Goal: Task Accomplishment & Management: Complete application form

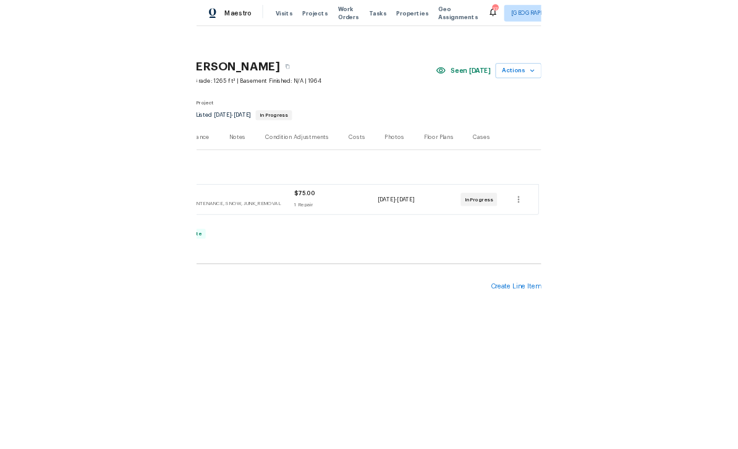
scroll to position [0, 183]
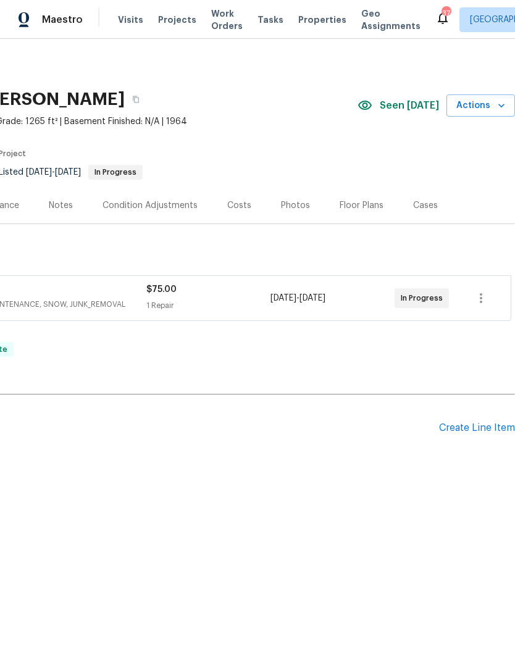
click at [475, 428] on div "Create Line Item" at bounding box center [477, 429] width 76 height 12
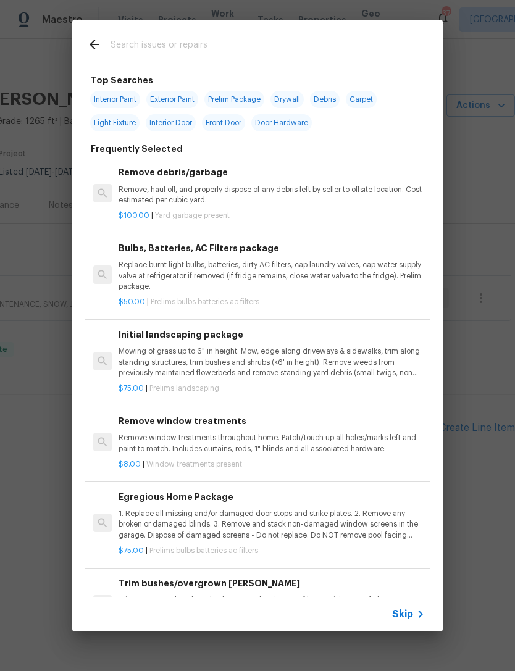
click at [140, 38] on input "text" at bounding box center [242, 46] width 262 height 19
type input "Flooring"
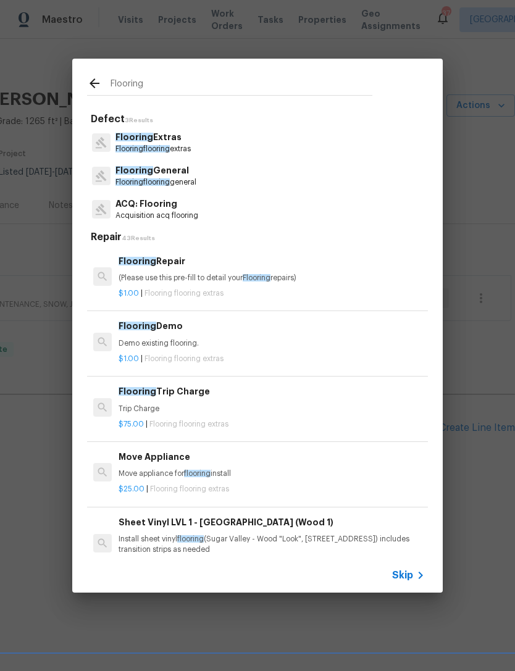
click at [170, 137] on p "Flooring Extras" at bounding box center [153, 137] width 75 height 13
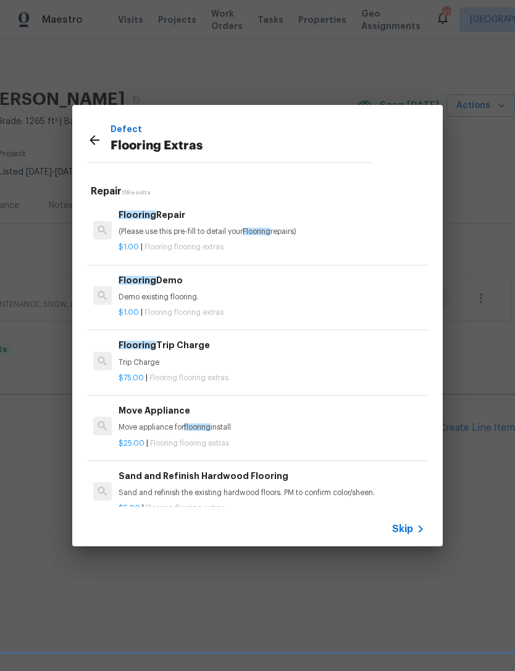
click at [182, 224] on div "Flooring Repair (Please use this pre-fill to detail your Flooring repairs)" at bounding box center [272, 223] width 306 height 30
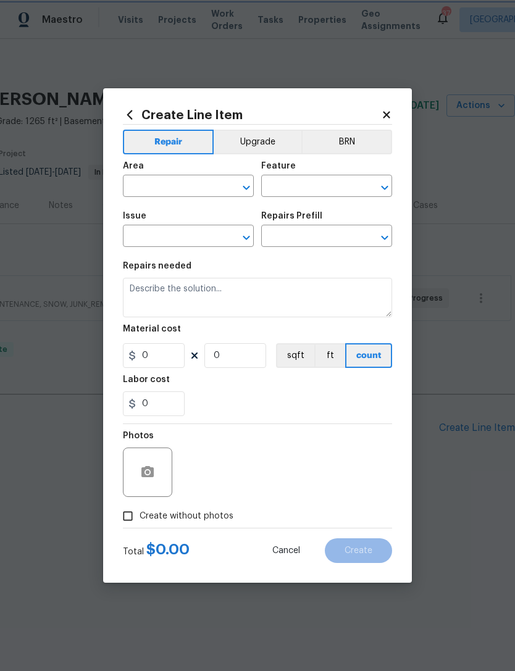
type input "Overall Flooring"
type input "Flooring Extras"
type textarea "(Please use this pre-fill to detail your Flooring repairs)"
type input "1"
type input "Flooring Repair $1.00"
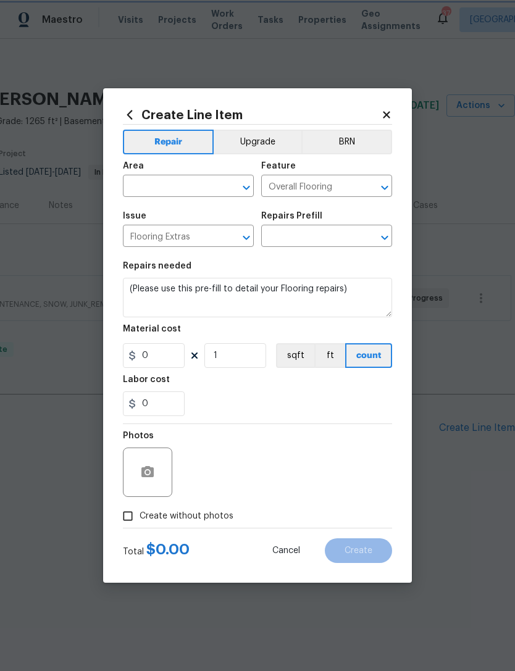
type input "1"
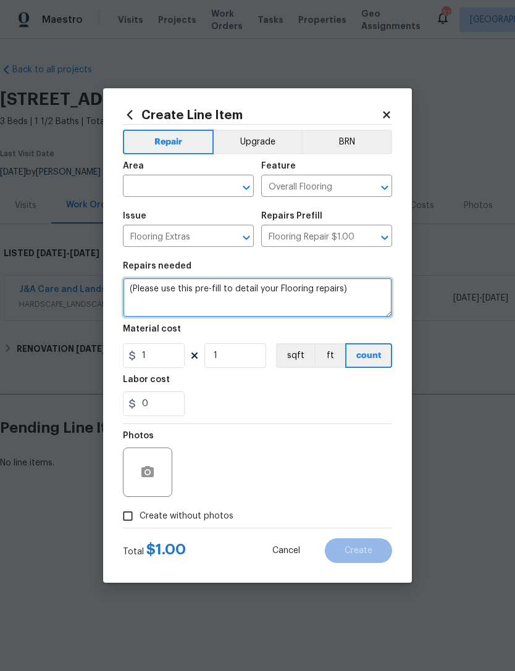
click at [135, 292] on textarea "(Please use this pre-fill to detail your Flooring repairs)" at bounding box center [257, 298] width 269 height 40
click at [134, 291] on textarea "(Please use this pre-fill to detail your Flooring repairs)" at bounding box center [257, 298] width 269 height 40
click at [130, 290] on textarea "(Please use this pre-fill to detail your Flooring repairs)" at bounding box center [257, 298] width 269 height 40
click at [130, 289] on textarea "(Please use this pre-fill to detail your Flooring repairs)" at bounding box center [257, 298] width 269 height 40
type textarea "R"
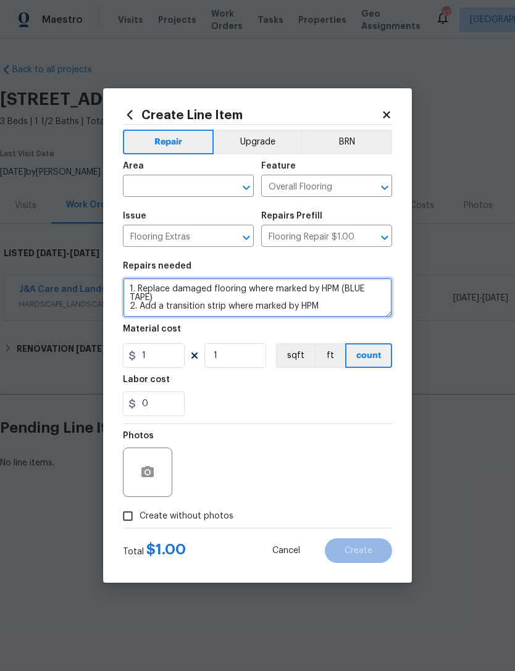
type textarea "1. Replace damaged flooring where marked by HPM (BLUE TAPE) 2. Add a transition…"
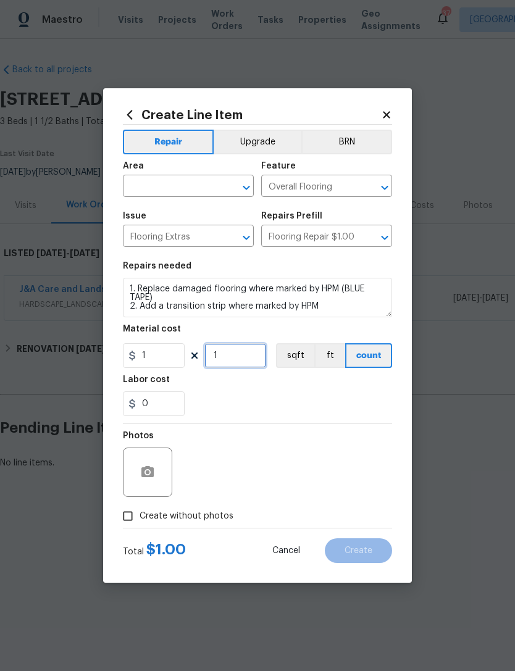
click at [234, 354] on input "1" at bounding box center [235, 355] width 62 height 25
type input "300"
click at [166, 189] on input "text" at bounding box center [171, 187] width 96 height 19
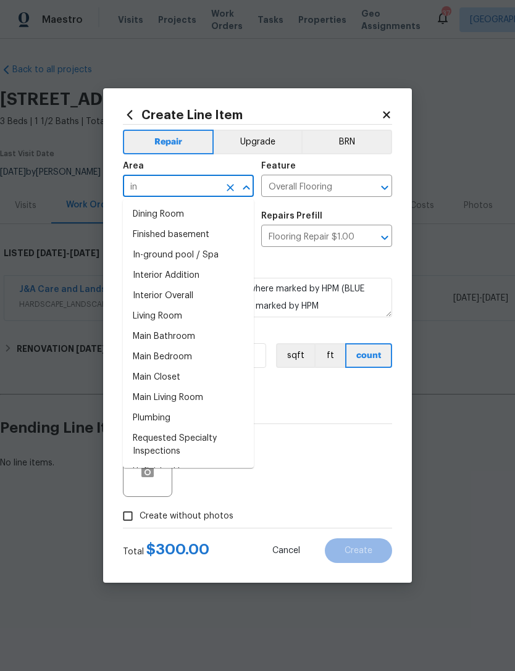
click at [191, 296] on li "Interior Overall" at bounding box center [188, 296] width 131 height 20
type input "Interior Overall"
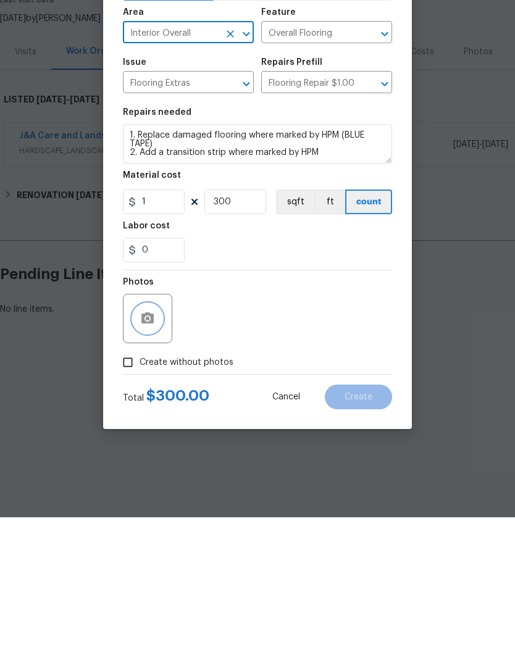
click at [146, 471] on circle "button" at bounding box center [148, 473] width 4 height 4
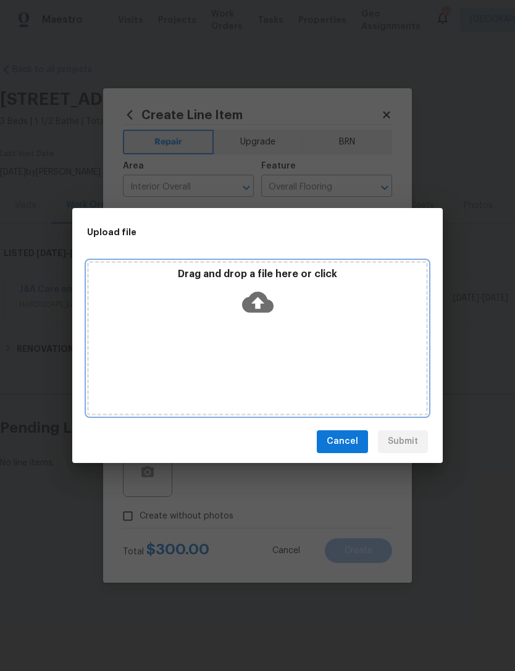
click at [258, 297] on icon at bounding box center [258, 302] width 32 height 21
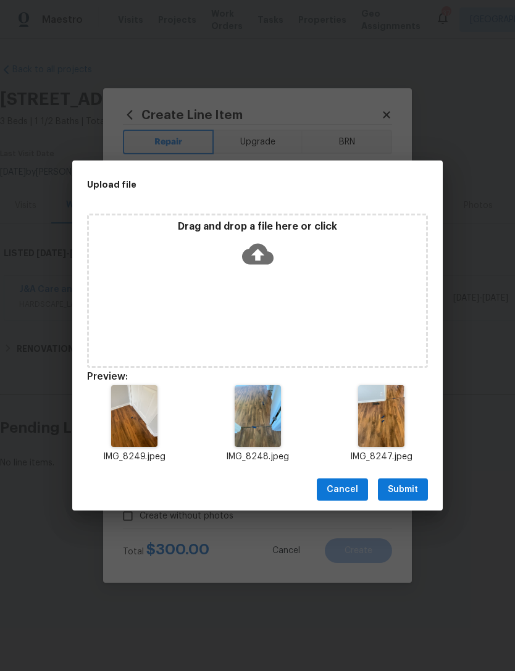
click at [415, 489] on span "Submit" at bounding box center [403, 489] width 30 height 15
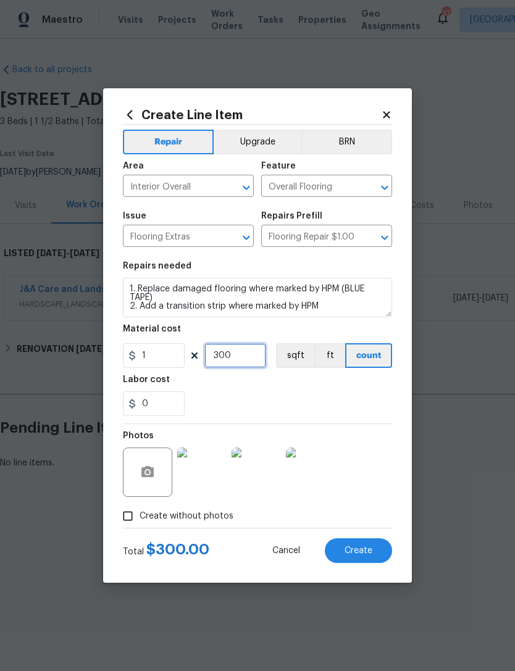
click at [240, 368] on input "300" at bounding box center [235, 355] width 62 height 25
type input "275"
click at [266, 395] on div "0" at bounding box center [257, 404] width 269 height 25
click at [363, 550] on span "Create" at bounding box center [359, 551] width 28 height 9
type input "0"
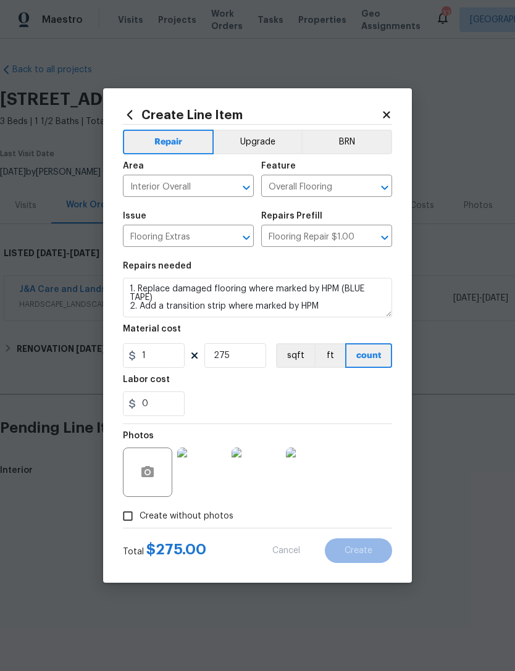
type input "0"
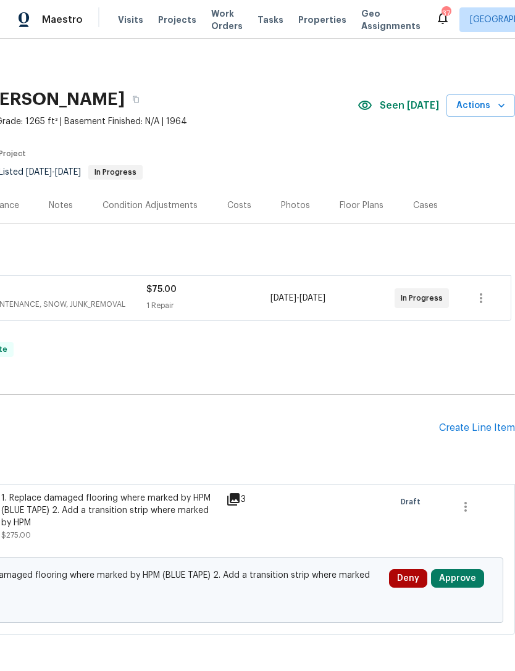
scroll to position [0, 183]
click at [452, 418] on div "Pending Line Items Create Line Item" at bounding box center [166, 428] width 698 height 57
click at [463, 434] on div "Create Line Item" at bounding box center [477, 429] width 76 height 12
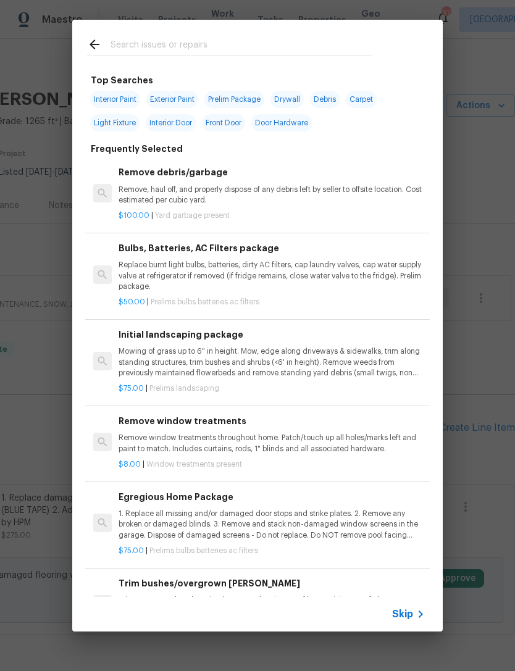
click at [154, 53] on input "text" at bounding box center [242, 46] width 262 height 19
type input "Deck bo"
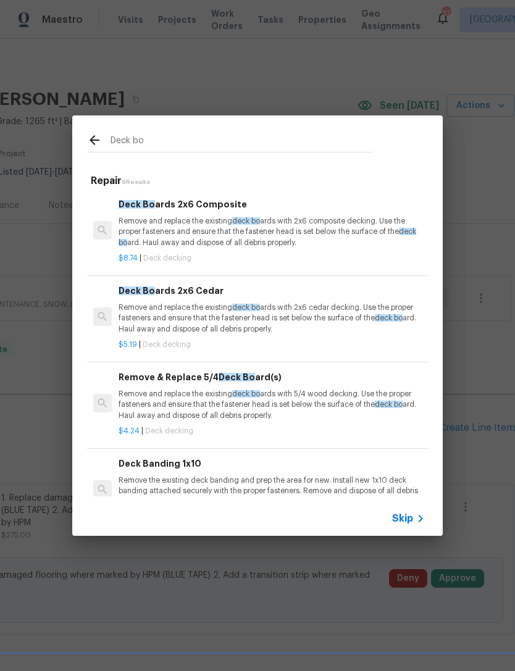
click at [275, 387] on div "Remove & Replace 5/4 Deck [PERSON_NAME](s) Remove and replace the existing deck…" at bounding box center [272, 396] width 306 height 51
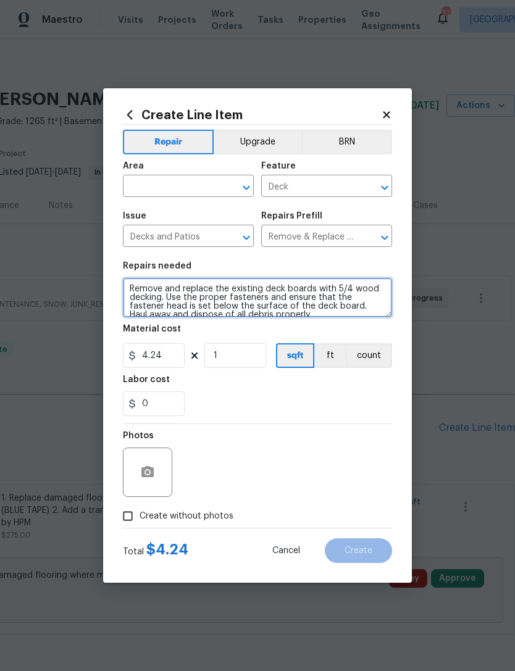
click at [125, 287] on textarea "Remove and replace the existing deck boards with 5/4 wood decking. Use the prop…" at bounding box center [257, 298] width 269 height 40
click at [125, 286] on textarea "Remove and replace the existing deck boards with 5/4 wood decking. Use the prop…" at bounding box center [257, 298] width 269 height 40
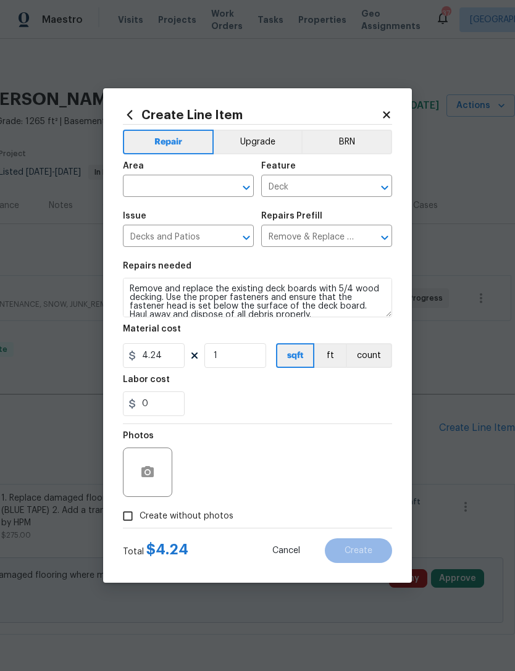
click at [204, 277] on div "Repairs needed" at bounding box center [257, 270] width 269 height 16
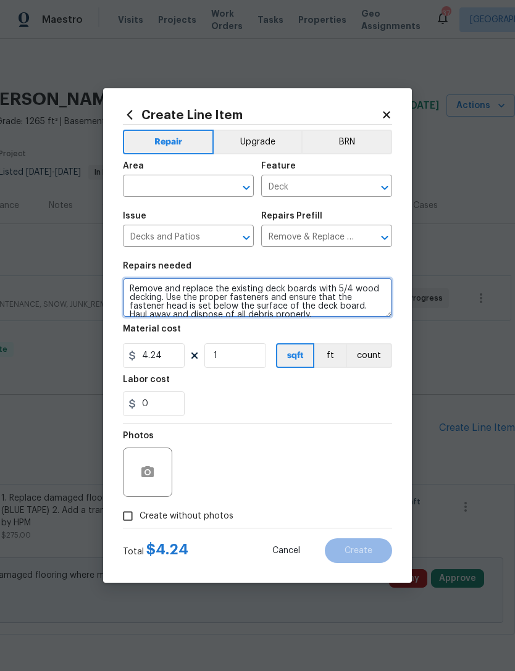
click at [194, 290] on textarea "Remove and replace the existing deck boards with 5/4 wood decking. Use the prop…" at bounding box center [257, 298] width 269 height 40
click at [134, 294] on textarea "Remove and replace the existing deck boards with 5/4 wood decking. Use the prop…" at bounding box center [257, 298] width 269 height 40
click at [222, 290] on textarea "Remove and replace the existing deck boards with 5/4 wood decking. Use the prop…" at bounding box center [257, 298] width 269 height 40
click at [221, 289] on textarea "Remove and replace the existing deck boards with 5/4 wood decking. Use the prop…" at bounding box center [257, 298] width 269 height 40
type textarea "Remove and replace the 2 damaged deck boards with 5/4 wood decking. Use the pro…"
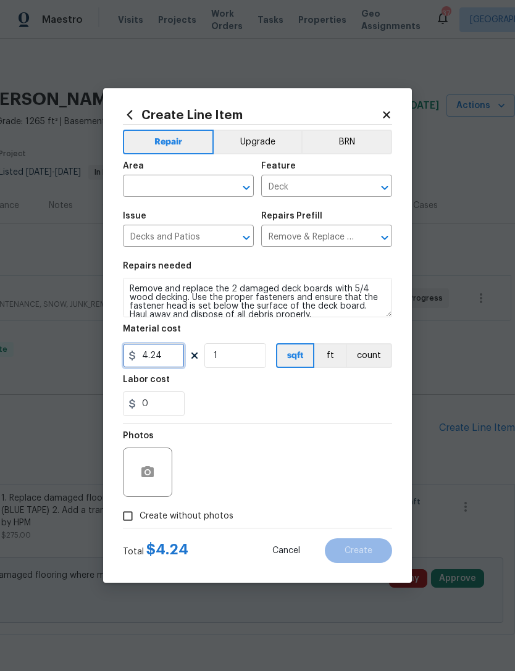
click at [168, 357] on input "4.24" at bounding box center [154, 355] width 62 height 25
click at [379, 354] on button "count" at bounding box center [369, 355] width 46 height 25
click at [167, 356] on input "4.24" at bounding box center [154, 355] width 62 height 25
type input "75"
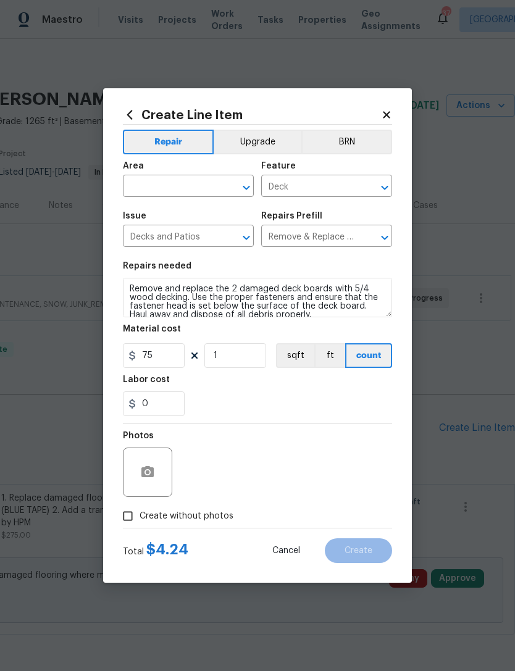
click at [275, 394] on div "0" at bounding box center [257, 404] width 269 height 25
click at [176, 182] on input "text" at bounding box center [171, 187] width 96 height 19
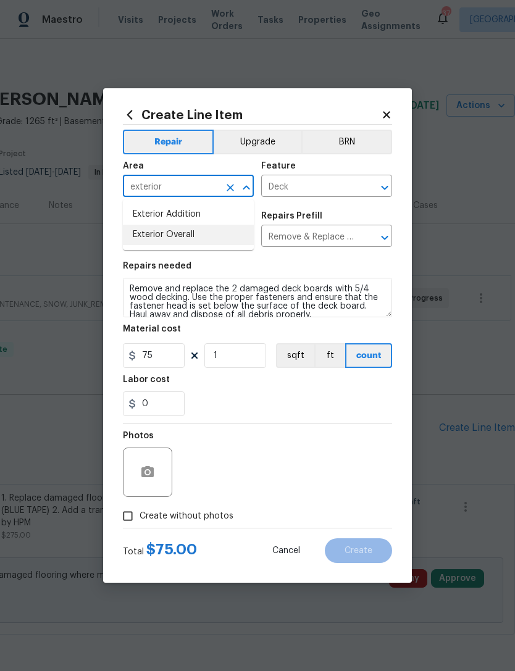
click at [203, 234] on li "Exterior Overall" at bounding box center [188, 235] width 131 height 20
type input "Exterior Overall"
click at [164, 520] on span "Create without photos" at bounding box center [187, 516] width 94 height 13
click at [140, 520] on input "Create without photos" at bounding box center [127, 516] width 23 height 23
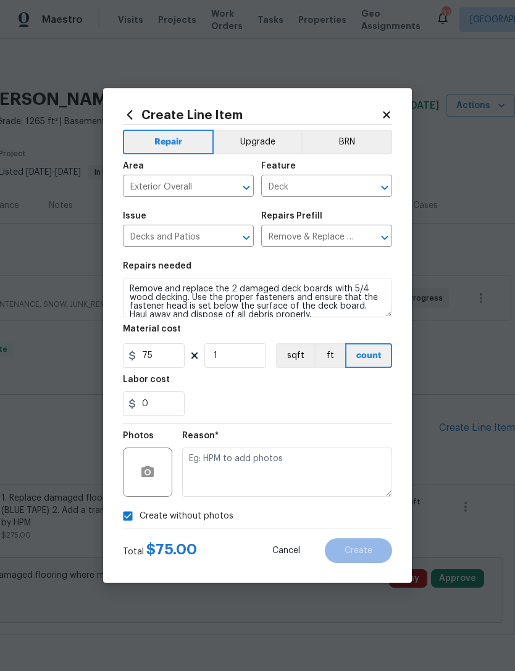
click at [133, 513] on input "Create without photos" at bounding box center [127, 516] width 23 height 23
checkbox input "false"
click at [235, 463] on div "Photos" at bounding box center [257, 464] width 269 height 80
click at [144, 472] on icon "button" at bounding box center [147, 471] width 12 height 11
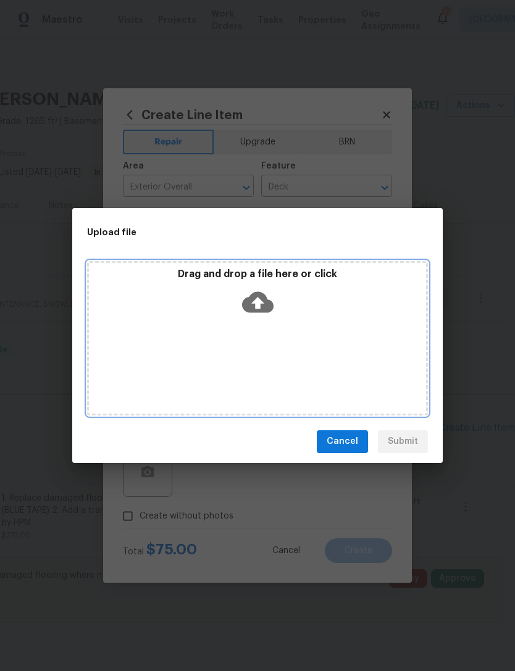
click at [260, 300] on icon at bounding box center [258, 303] width 32 height 32
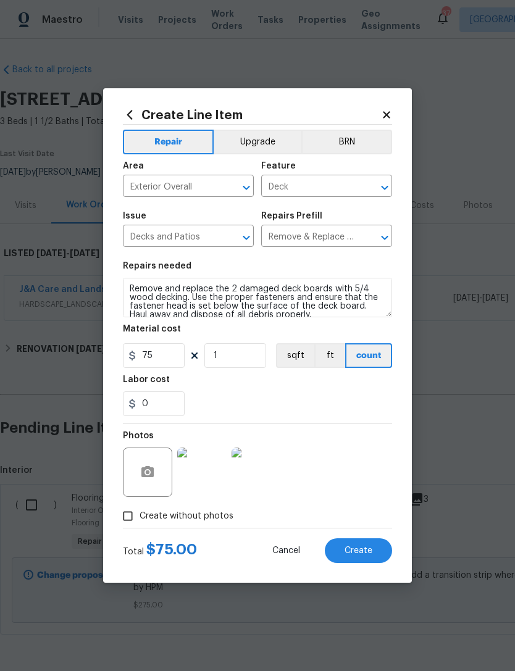
scroll to position [0, 183]
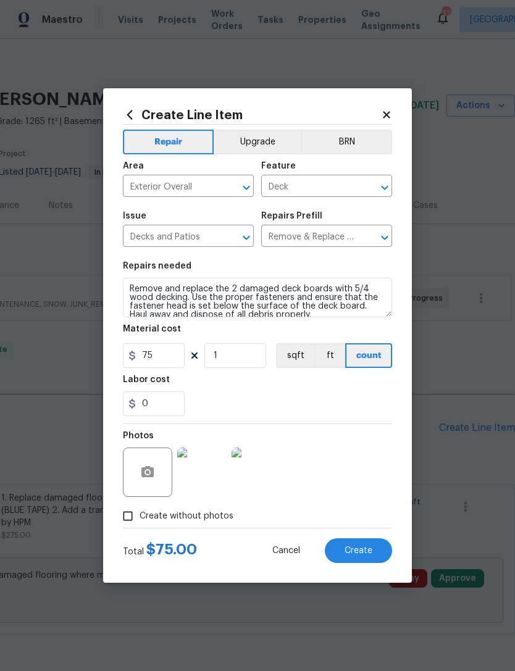
click at [366, 546] on button "Create" at bounding box center [358, 551] width 67 height 25
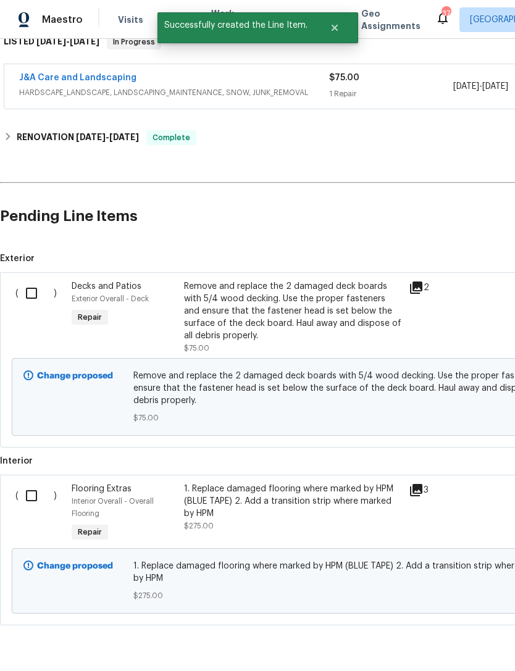
scroll to position [212, 0]
click at [31, 289] on input "checkbox" at bounding box center [36, 293] width 35 height 26
checkbox input "true"
click at [32, 497] on input "checkbox" at bounding box center [36, 496] width 35 height 26
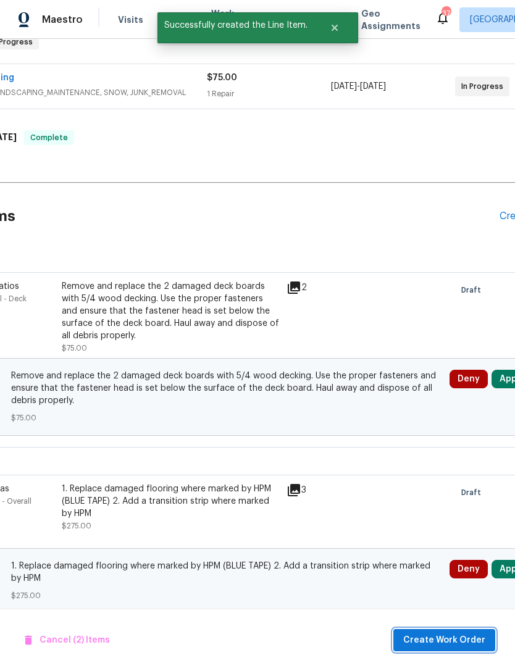
click at [465, 639] on span "Create Work Order" at bounding box center [444, 640] width 82 height 15
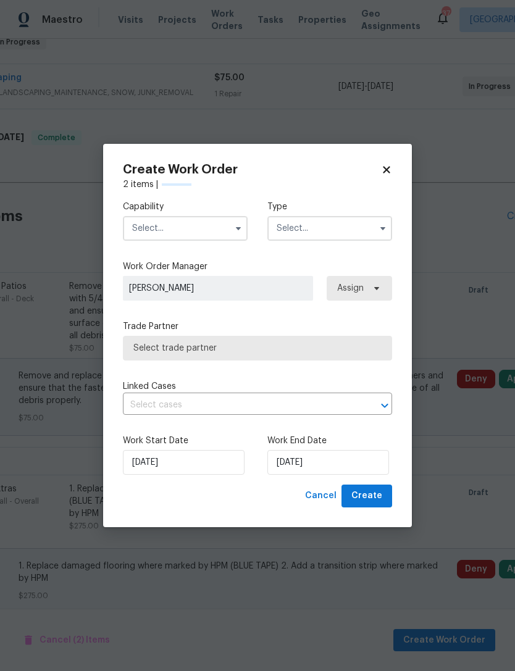
checkbox input "false"
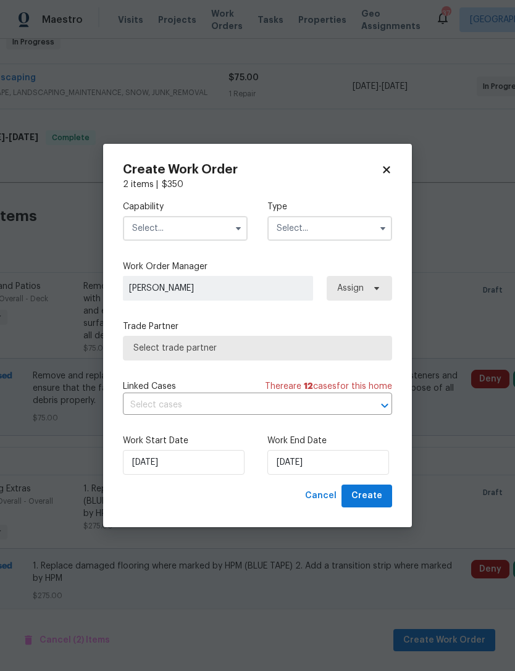
scroll to position [212, 100]
click at [178, 229] on input "text" at bounding box center [185, 228] width 125 height 25
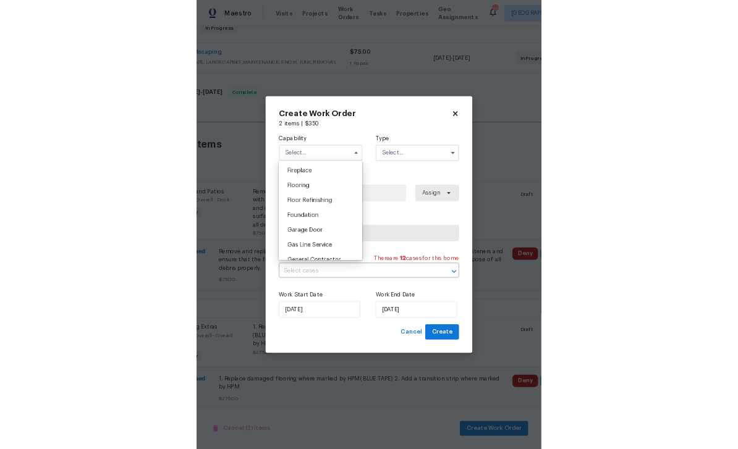
scroll to position [489, 0]
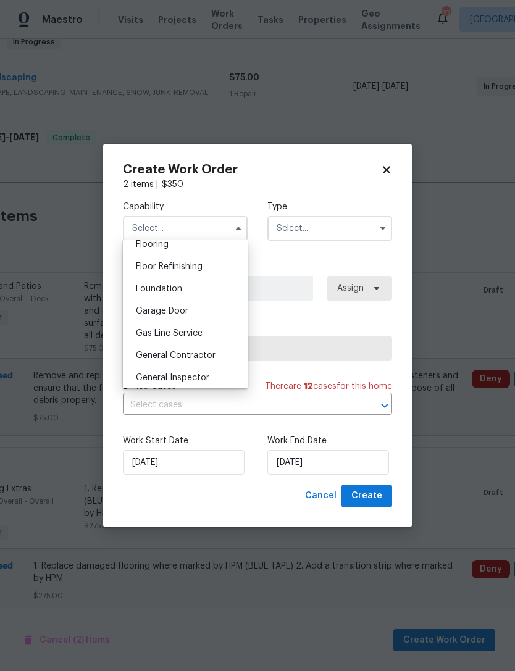
click at [213, 355] on span "General Contractor" at bounding box center [176, 355] width 80 height 9
type input "General Contractor"
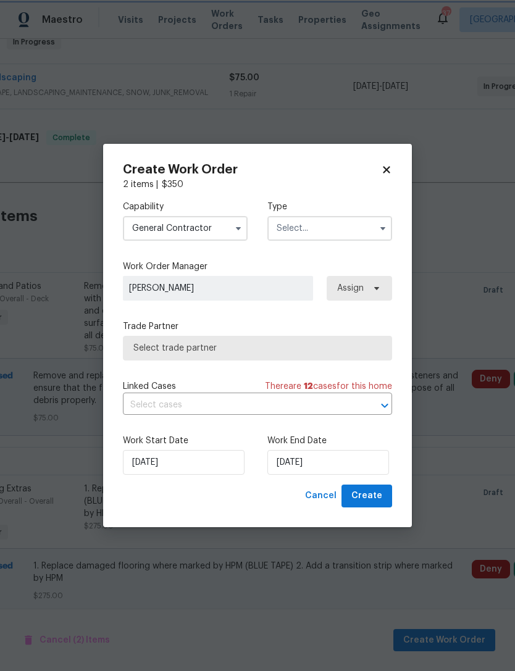
scroll to position [212, 0]
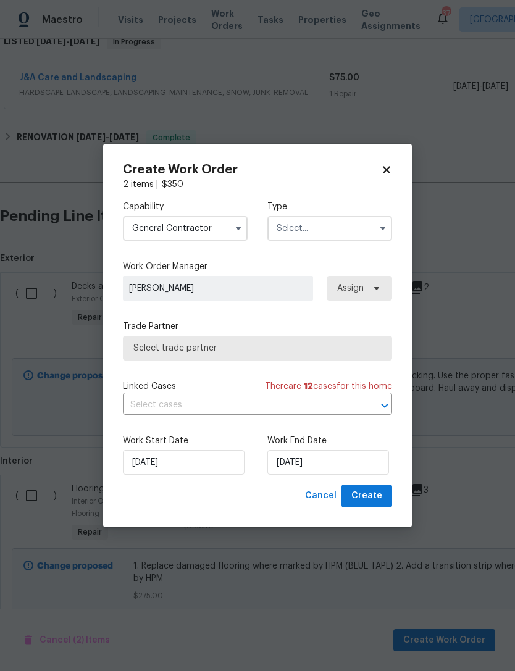
click at [311, 225] on input "text" at bounding box center [329, 228] width 125 height 25
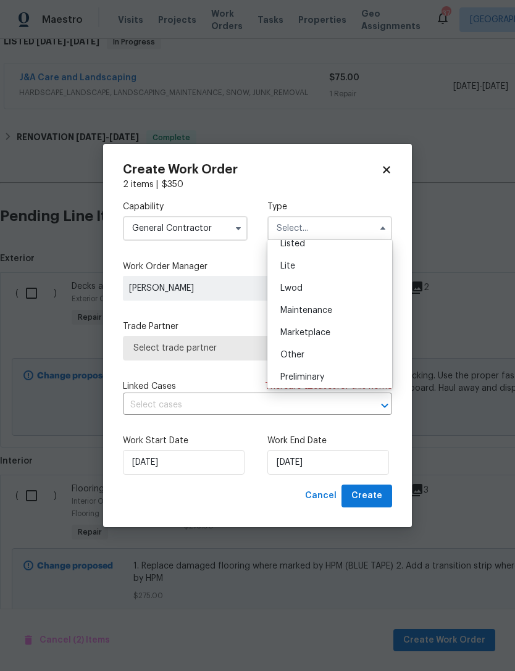
scroll to position [139, 0]
click at [310, 248] on div "Listed" at bounding box center [330, 249] width 119 height 22
type input "Listed"
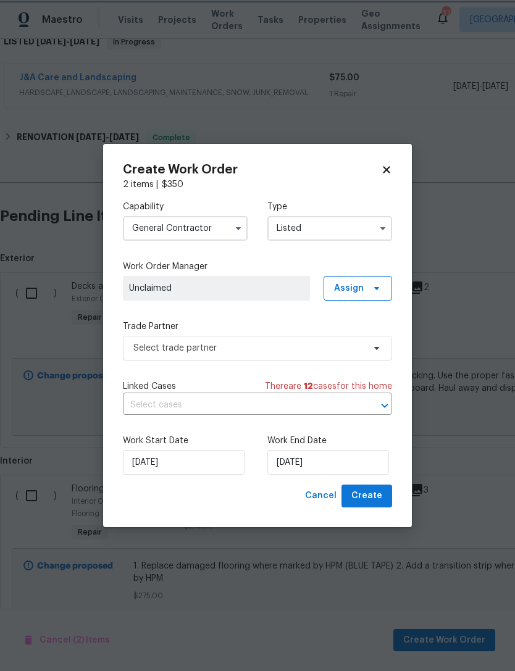
scroll to position [0, 0]
click at [350, 285] on span "Assign" at bounding box center [349, 288] width 30 height 12
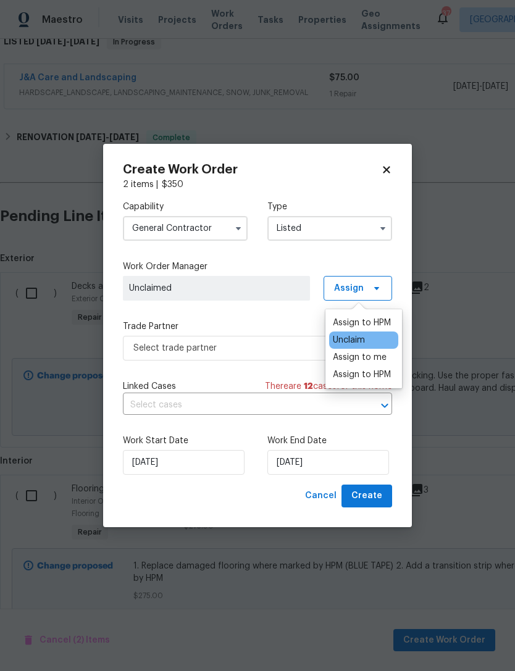
click at [356, 318] on div "Assign to HPM" at bounding box center [362, 323] width 58 height 12
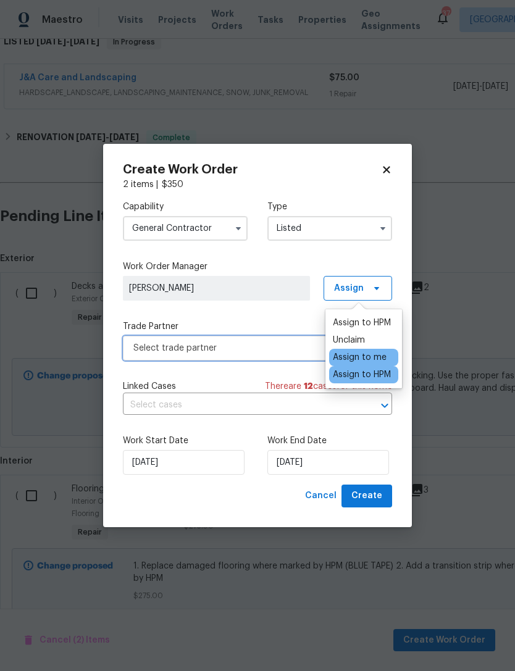
click at [230, 345] on span "Select trade partner" at bounding box center [248, 348] width 230 height 12
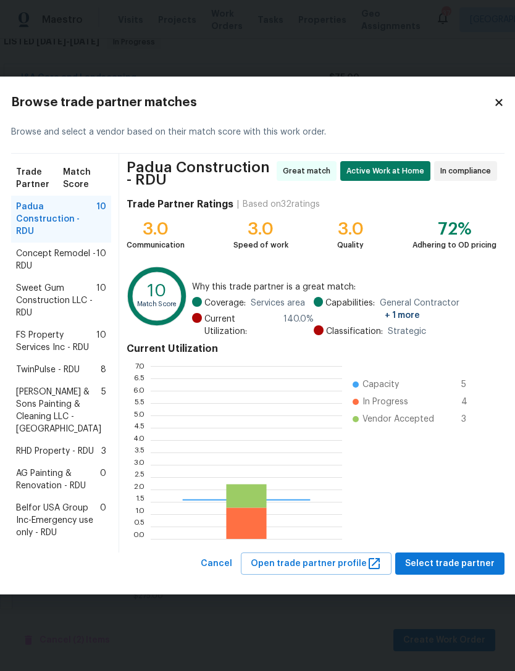
scroll to position [173, 191]
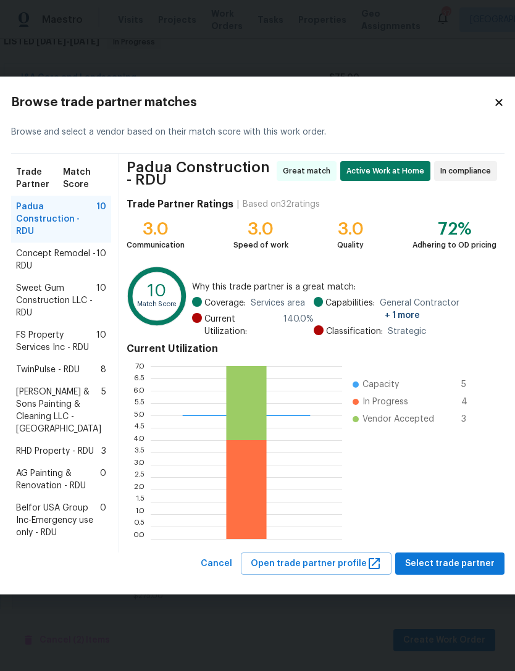
click at [44, 201] on span "Padua Construction - RDU" at bounding box center [56, 219] width 80 height 37
click at [467, 576] on button "Select trade partner" at bounding box center [449, 564] width 109 height 23
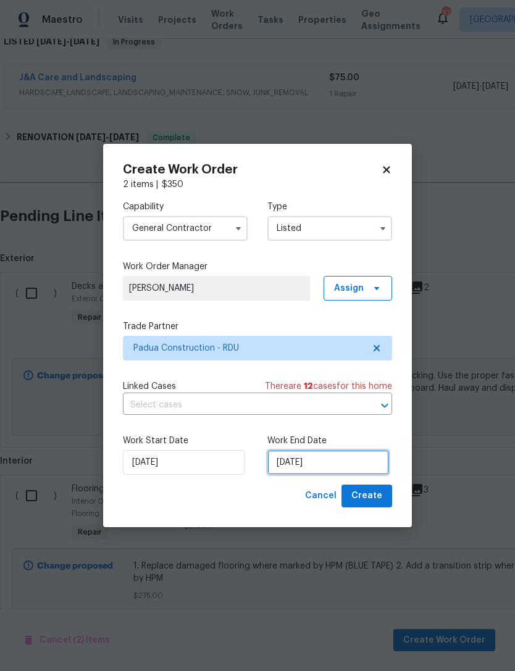
click at [306, 463] on input "[DATE]" at bounding box center [328, 462] width 122 height 25
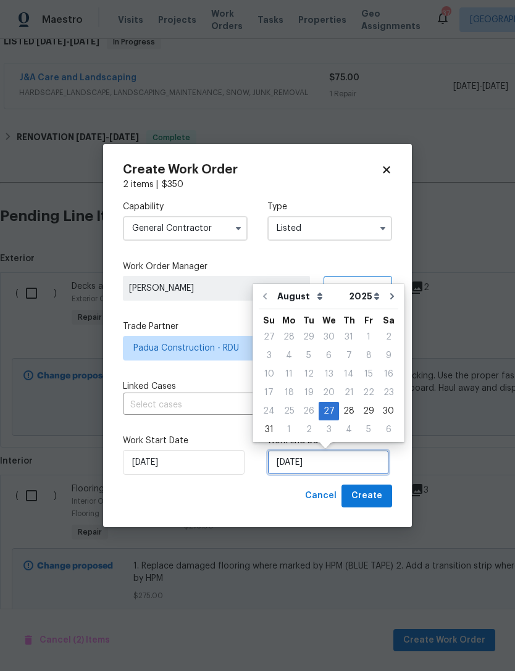
scroll to position [23, 0]
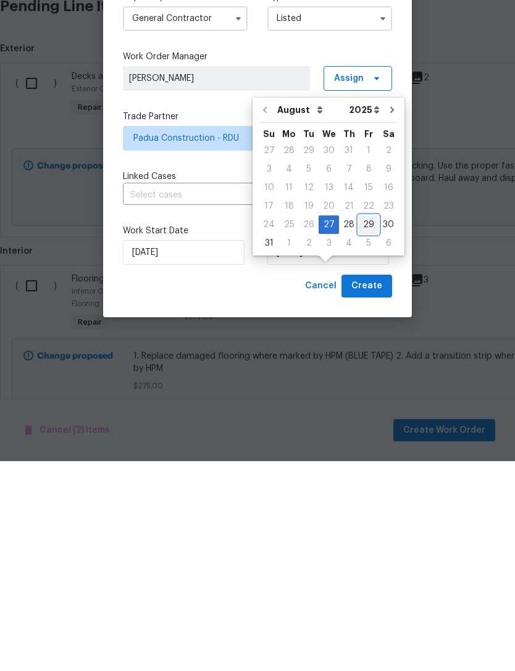
click at [365, 426] on div "29" at bounding box center [369, 434] width 20 height 17
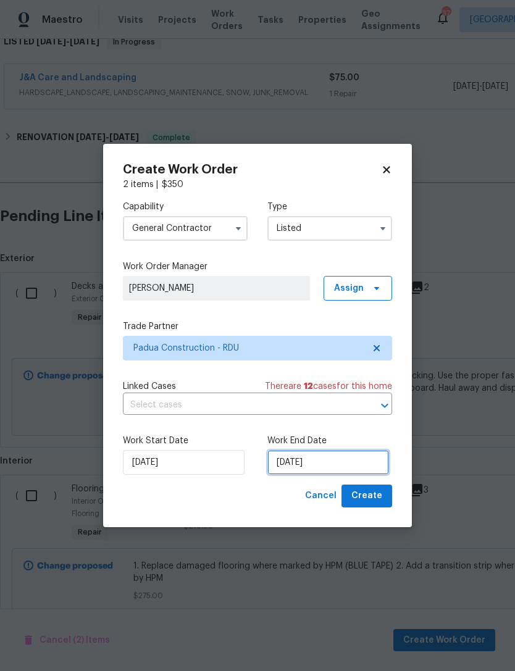
click at [339, 459] on input "[DATE]" at bounding box center [328, 462] width 122 height 25
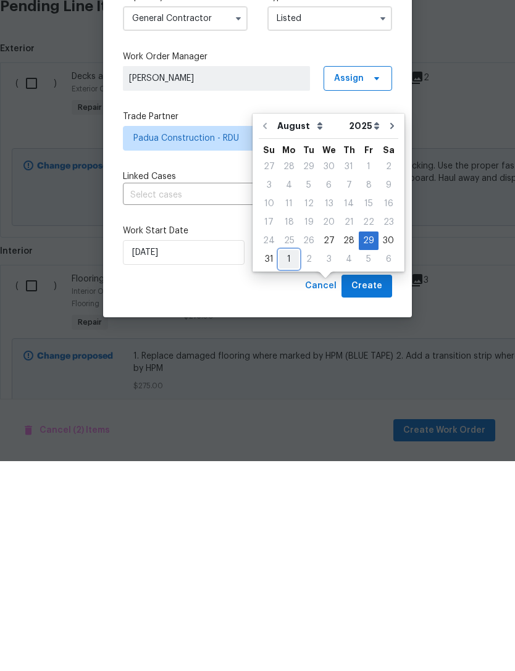
click at [286, 461] on div "1" at bounding box center [289, 469] width 20 height 17
type input "9/1/2025"
select select "8"
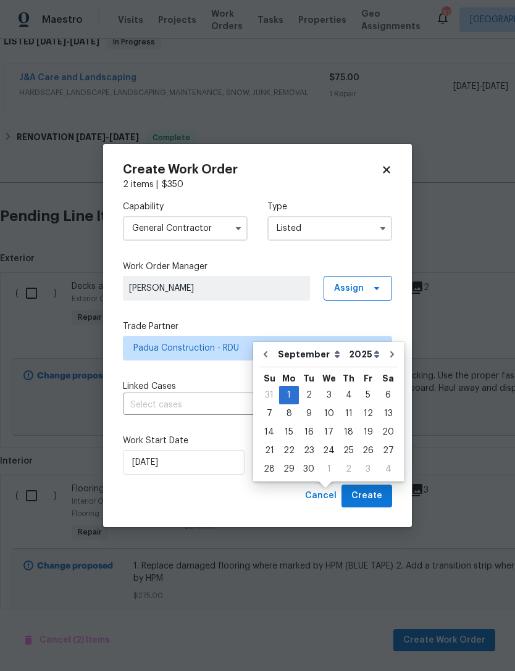
click at [320, 461] on input "9/1/2025" at bounding box center [328, 462] width 122 height 25
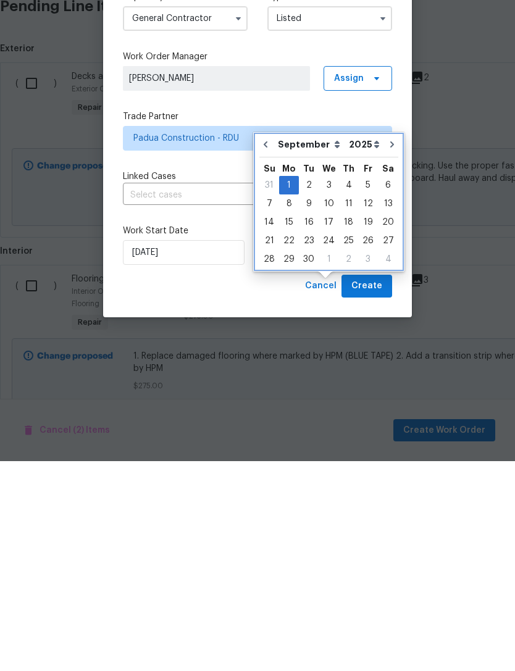
click at [266, 350] on icon "Go to previous month" at bounding box center [266, 355] width 10 height 10
type input "[DATE]"
select select "7"
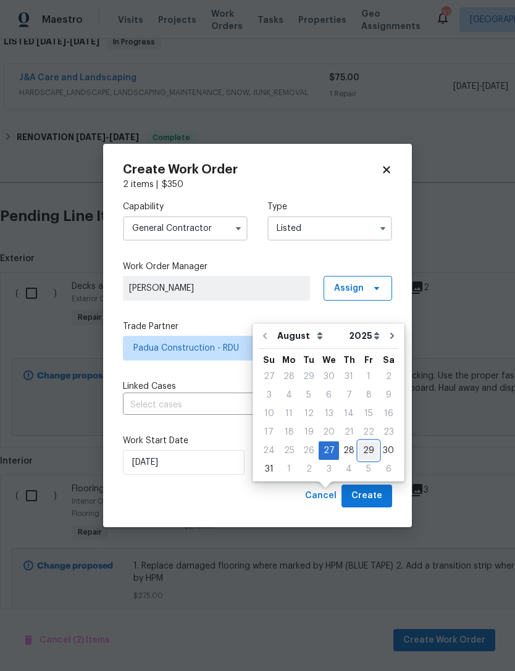
click at [364, 442] on div "29" at bounding box center [369, 450] width 20 height 17
type input "[DATE]"
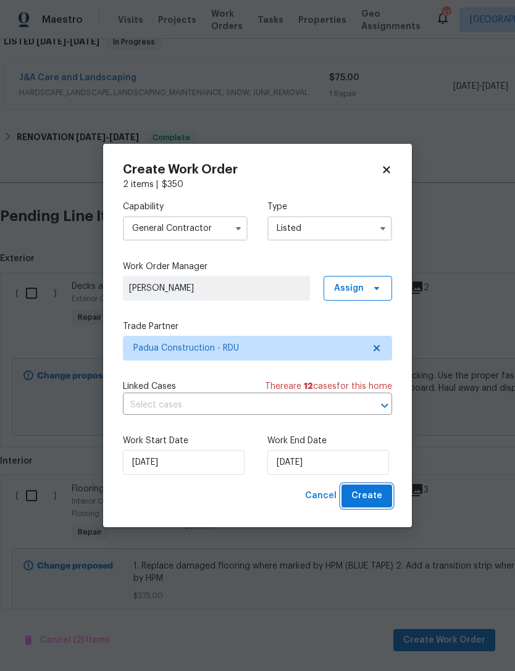
click at [376, 495] on span "Create" at bounding box center [366, 496] width 31 height 15
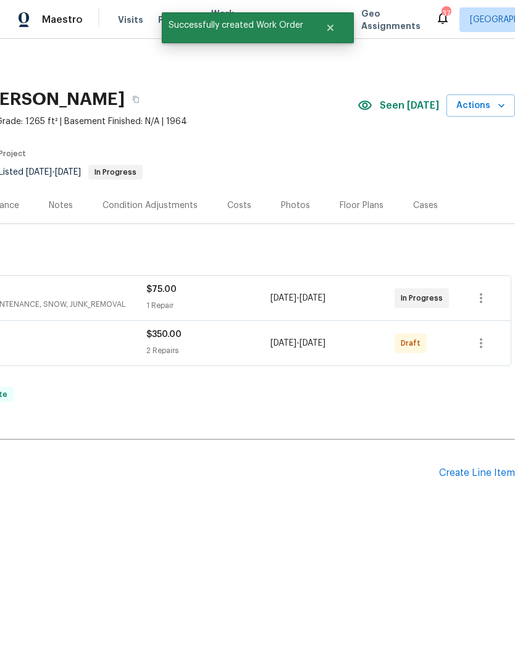
scroll to position [0, 183]
click at [480, 343] on icon "button" at bounding box center [481, 344] width 2 height 10
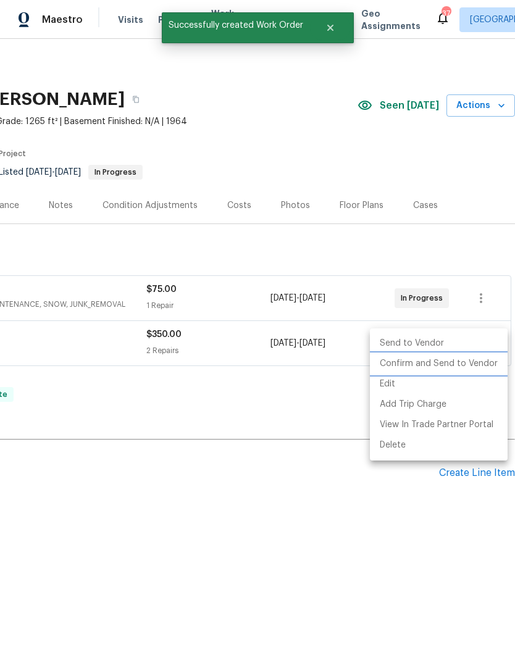
click at [452, 363] on li "Confirm and Send to Vendor" at bounding box center [439, 364] width 138 height 20
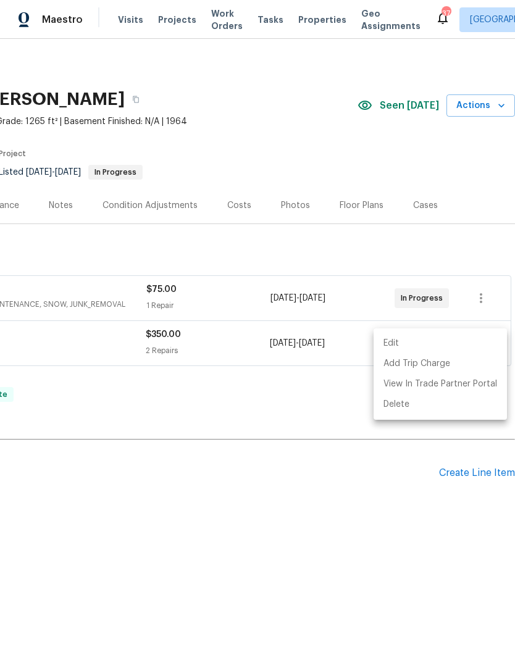
click at [253, 408] on div at bounding box center [257, 335] width 515 height 671
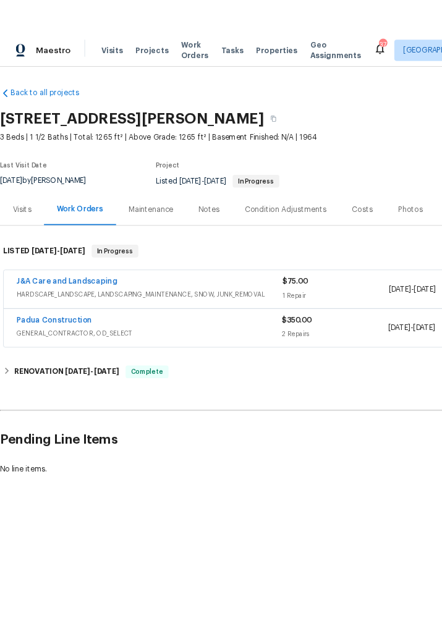
scroll to position [0, 0]
